Goal: Navigation & Orientation: Find specific page/section

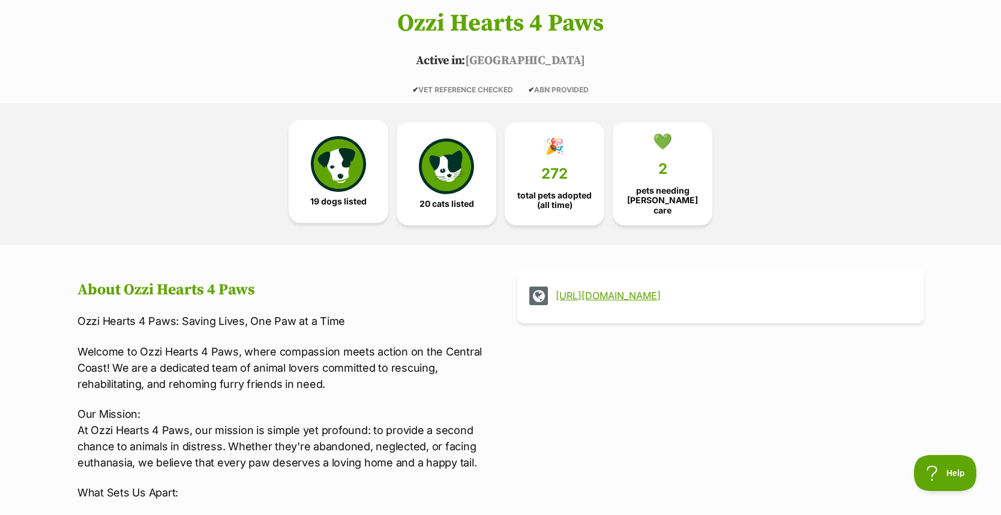
click at [343, 164] on img at bounding box center [338, 163] width 55 height 55
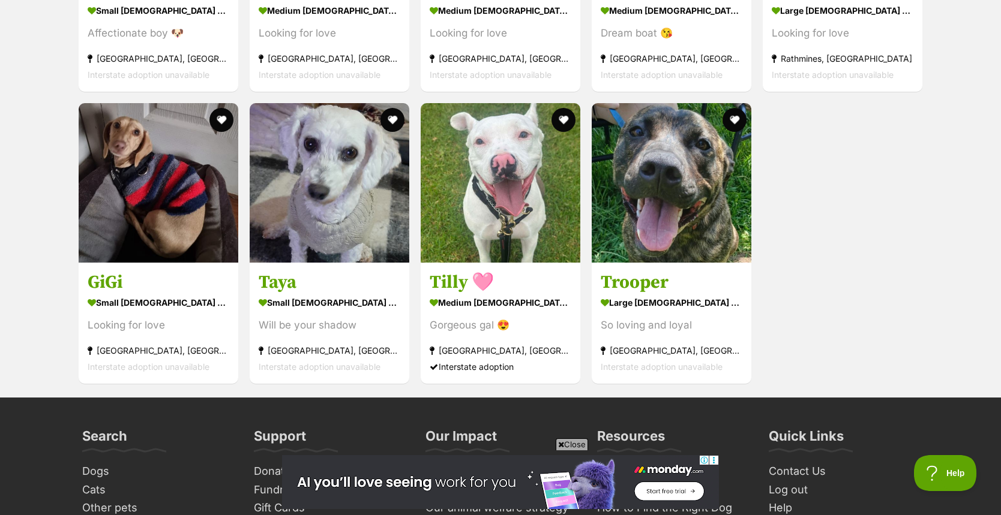
scroll to position [2197, 0]
